Goal: Transaction & Acquisition: Purchase product/service

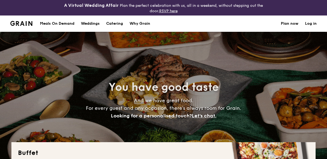
select select
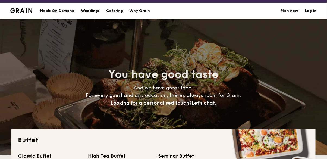
scroll to position [14, 0]
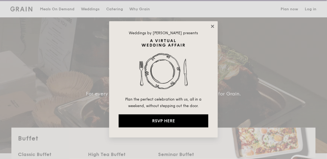
click at [211, 26] on icon at bounding box center [212, 26] width 5 height 5
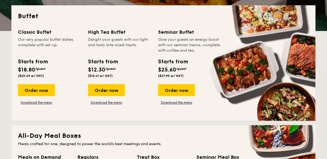
scroll to position [137, 0]
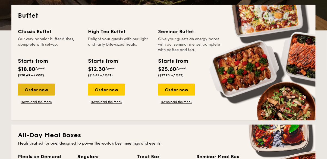
click at [34, 91] on div "Order now" at bounding box center [36, 90] width 37 height 12
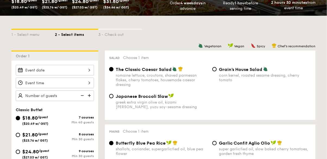
scroll to position [119, 0]
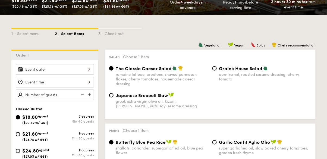
click at [84, 135] on div "8 courses Min 30 guests" at bounding box center [74, 136] width 39 height 9
click at [20, 135] on input "$21.80 /guest ($23.76 w/ GST) 8 courses Min 30 guests" at bounding box center [18, 134] width 4 height 4
radio input "true"
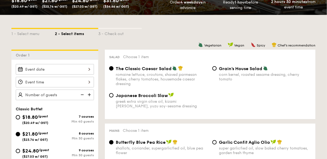
radio input "true"
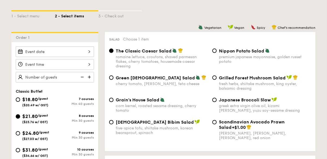
scroll to position [146, 0]
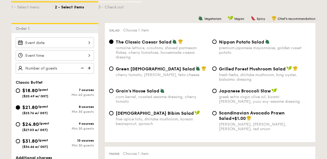
click at [89, 68] on img at bounding box center [90, 68] width 8 height 10
click at [91, 68] on img at bounding box center [90, 68] width 8 height 10
click at [89, 68] on img at bounding box center [90, 68] width 8 height 10
type input "30 guests"
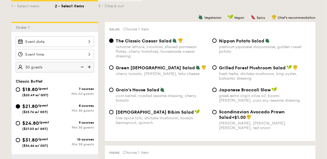
scroll to position [144, 0]
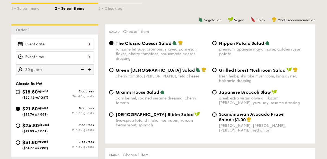
click at [158, 117] on span "[DEMOGRAPHIC_DATA] Bibim Salad" at bounding box center [155, 114] width 78 height 5
click at [114, 117] on input "Korean Bibim Salad five-spice tofu, shiitake mushroom, korean beansprout, spina…" at bounding box center [111, 114] width 4 height 4
radio input "true"
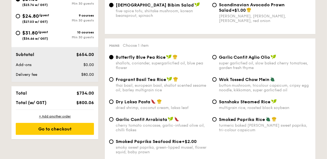
scroll to position [259, 0]
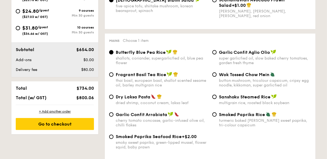
click at [287, 87] on div "button mushroom, tricolour capsicum, cripsy egg noodle, kikkoman, super garlicf…" at bounding box center [265, 82] width 92 height 9
click at [217, 77] on input "Wok Tossed Chow Mein button mushroom, tricolour capsicum, cripsy egg noodle, ki…" at bounding box center [214, 74] width 4 height 4
radio input "true"
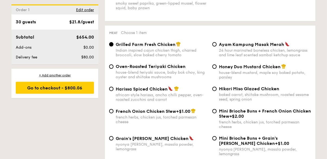
scroll to position [398, 0]
click at [173, 146] on div "nyonya [PERSON_NAME], masala powder, lemongrass" at bounding box center [162, 146] width 92 height 9
click at [114, 140] on input "Grain's [PERSON_NAME] Chicken nyonya [PERSON_NAME], masala powder, lemongrass" at bounding box center [111, 138] width 4 height 4
radio input "true"
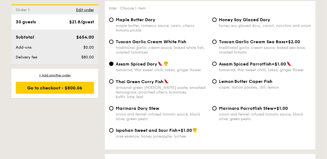
scroll to position [569, 0]
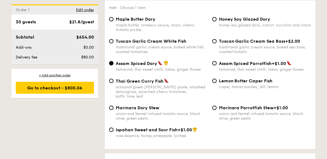
click at [191, 85] on div "artisanal green [PERSON_NAME] paste, smashed lemongrass, poached cherry tomatoe…" at bounding box center [162, 92] width 92 height 14
click at [114, 83] on input "Thai Green [PERSON_NAME] Fish artisanal green [PERSON_NAME] paste, smashed lemo…" at bounding box center [111, 81] width 4 height 4
radio input "true"
click at [194, 61] on div "Assam Spiced Dory" at bounding box center [162, 63] width 92 height 5
click at [114, 61] on input "Assam Spiced Dory tamarind, thai sweet chilli, laksa, ginger flower" at bounding box center [111, 63] width 4 height 4
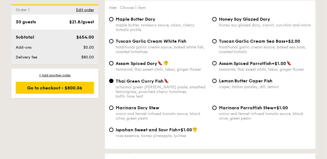
radio input "true"
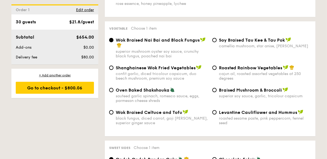
scroll to position [702, 0]
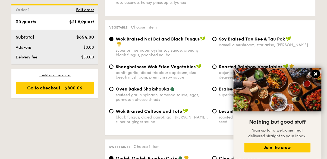
click at [316, 76] on icon at bounding box center [315, 73] width 3 height 3
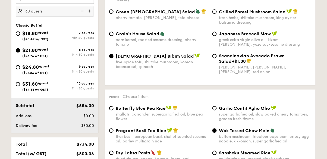
scroll to position [202, 0]
